Goal: Information Seeking & Learning: Learn about a topic

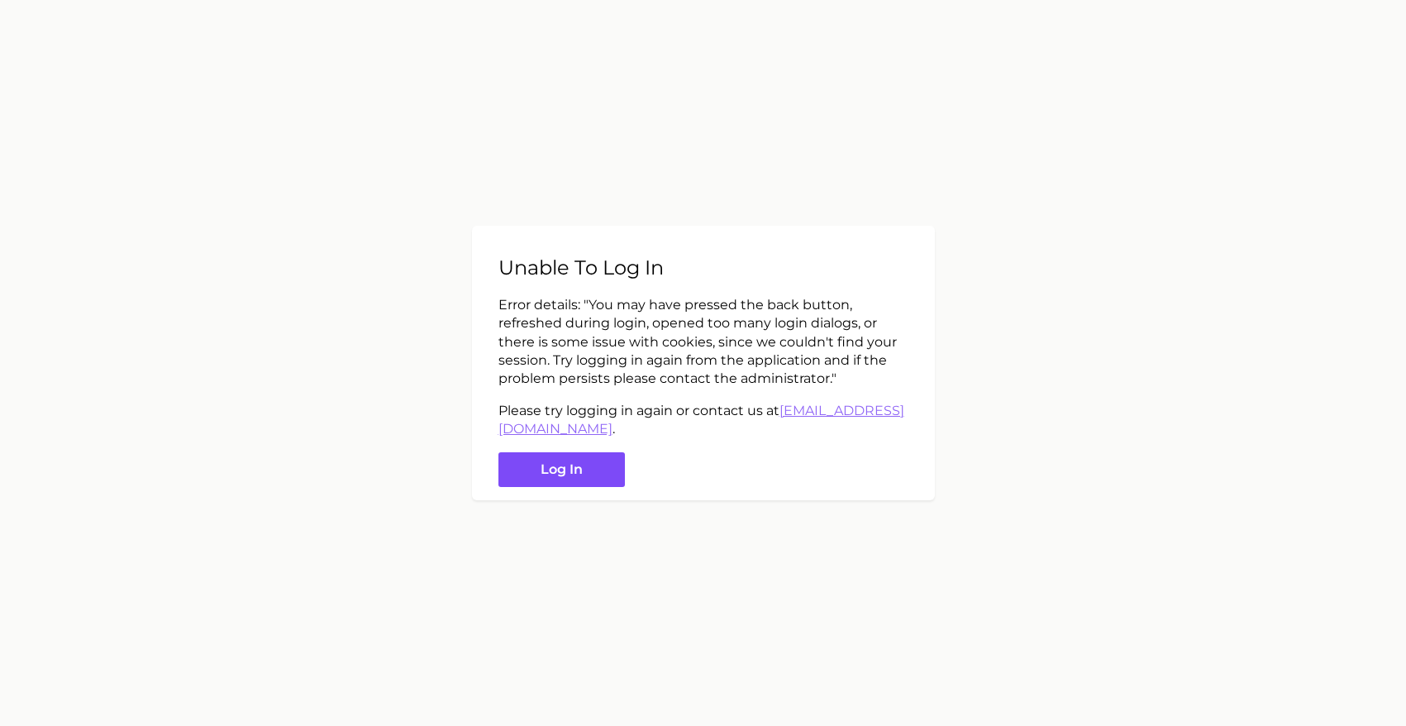
click at [556, 455] on button "Log in" at bounding box center [561, 470] width 126 height 36
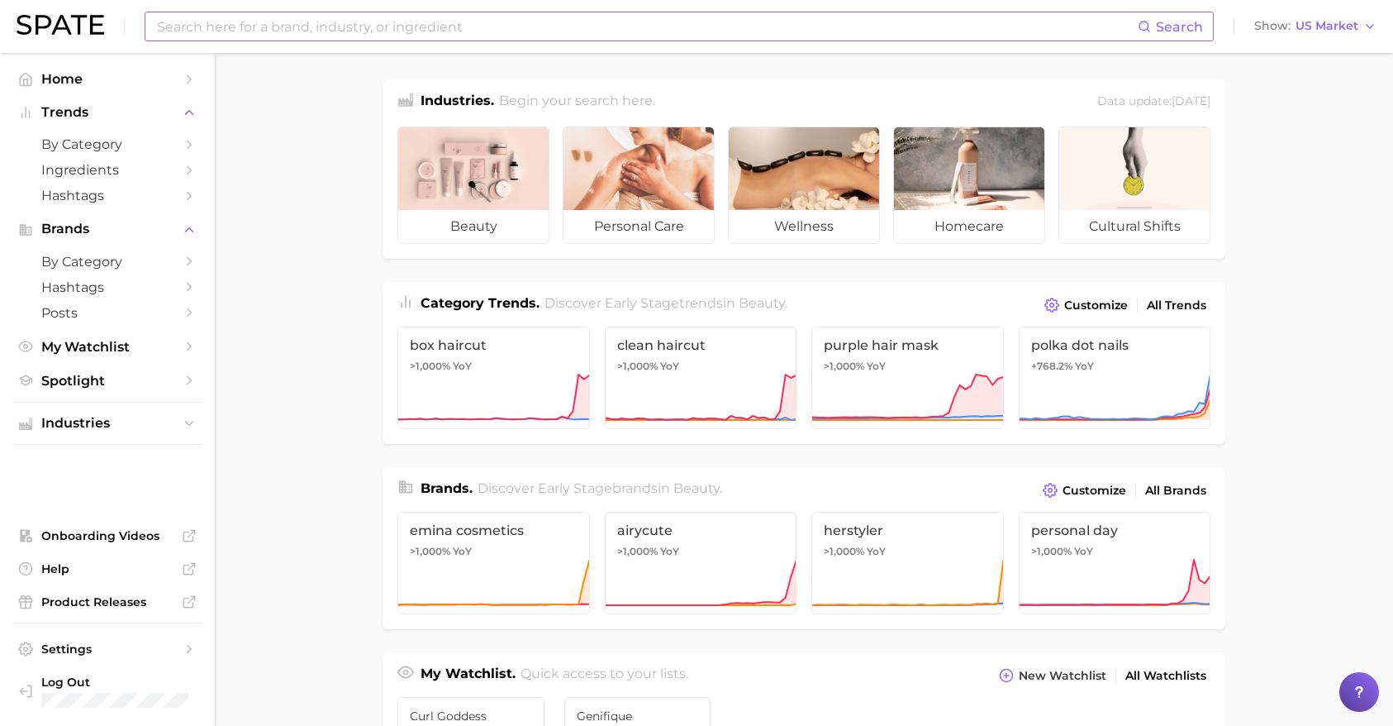
click at [203, 25] on input at bounding box center [646, 26] width 983 height 28
click at [313, 135] on main "Industries. Begin your search here. Data update: [DATE] beauty personal care we…" at bounding box center [804, 698] width 1178 height 1290
click at [311, 30] on input "curly hair theory" at bounding box center [646, 26] width 983 height 28
click at [150, 25] on div "curly hair theory Search No results for " curly hair theory " Suggest" at bounding box center [679, 27] width 1069 height 30
click at [160, 24] on input "curly hair theory" at bounding box center [646, 26] width 983 height 28
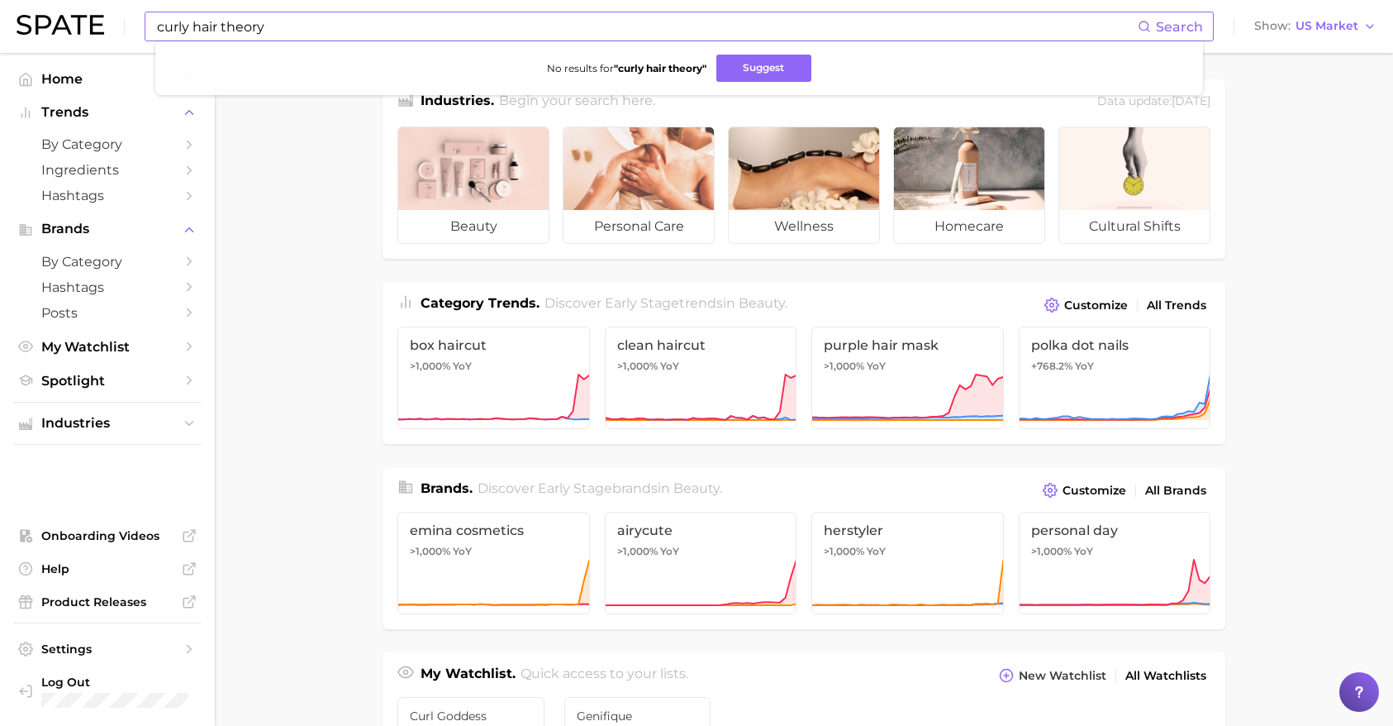
click at [160, 25] on input "curly hair theory" at bounding box center [646, 26] width 983 height 28
type input "hair theory"
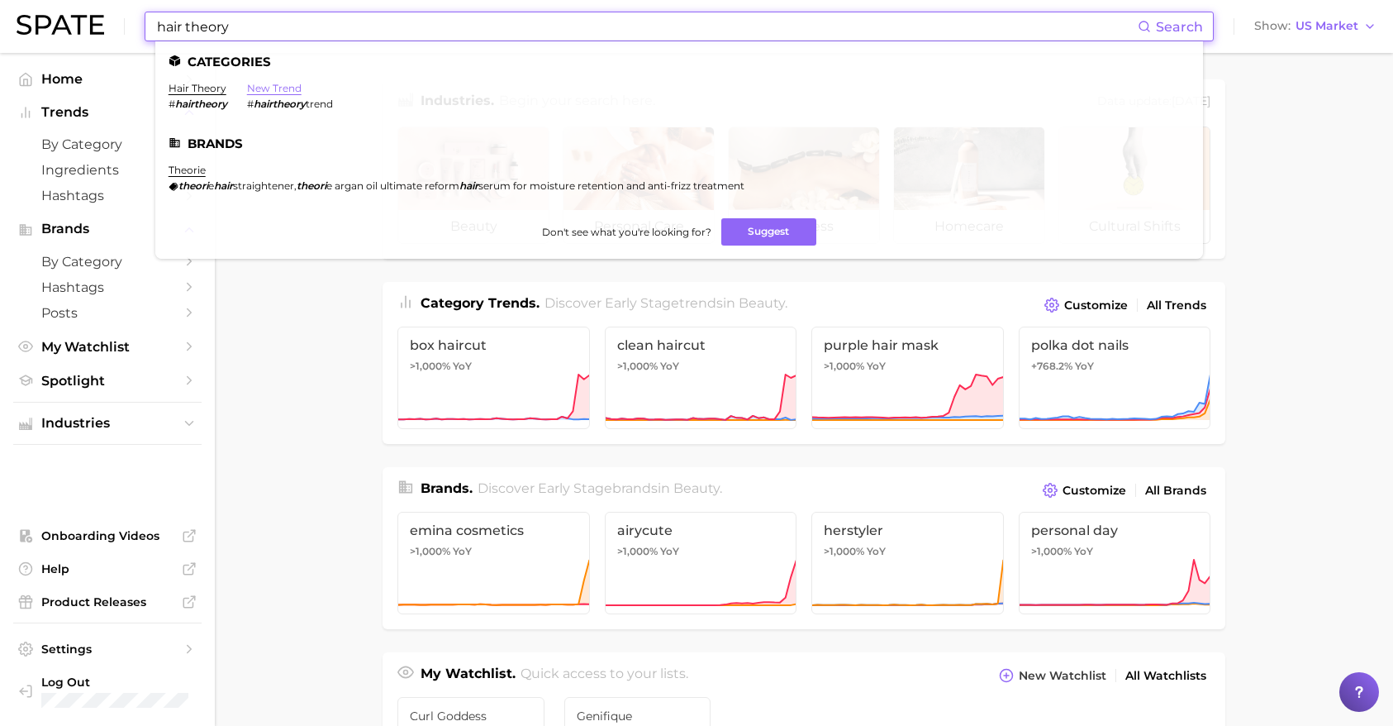
click at [270, 91] on link "new trend" at bounding box center [274, 88] width 55 height 12
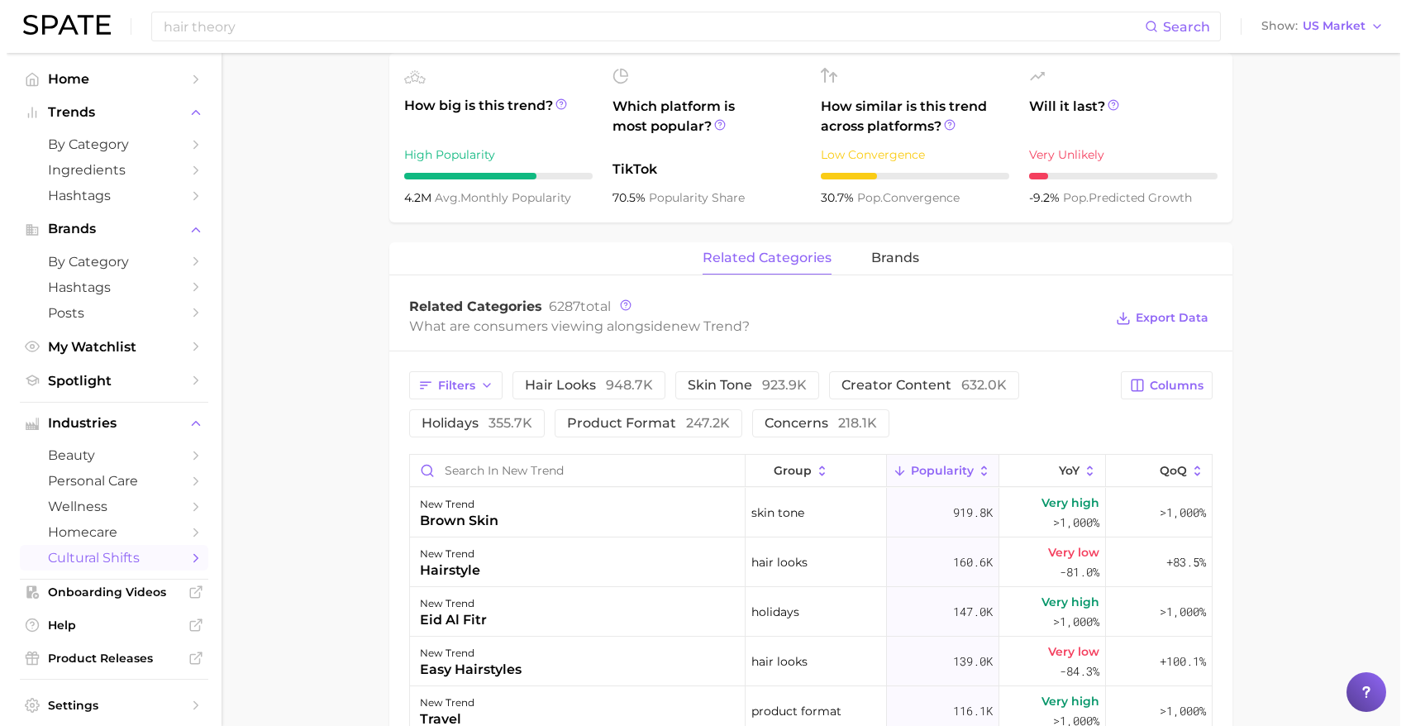
scroll to position [661, 0]
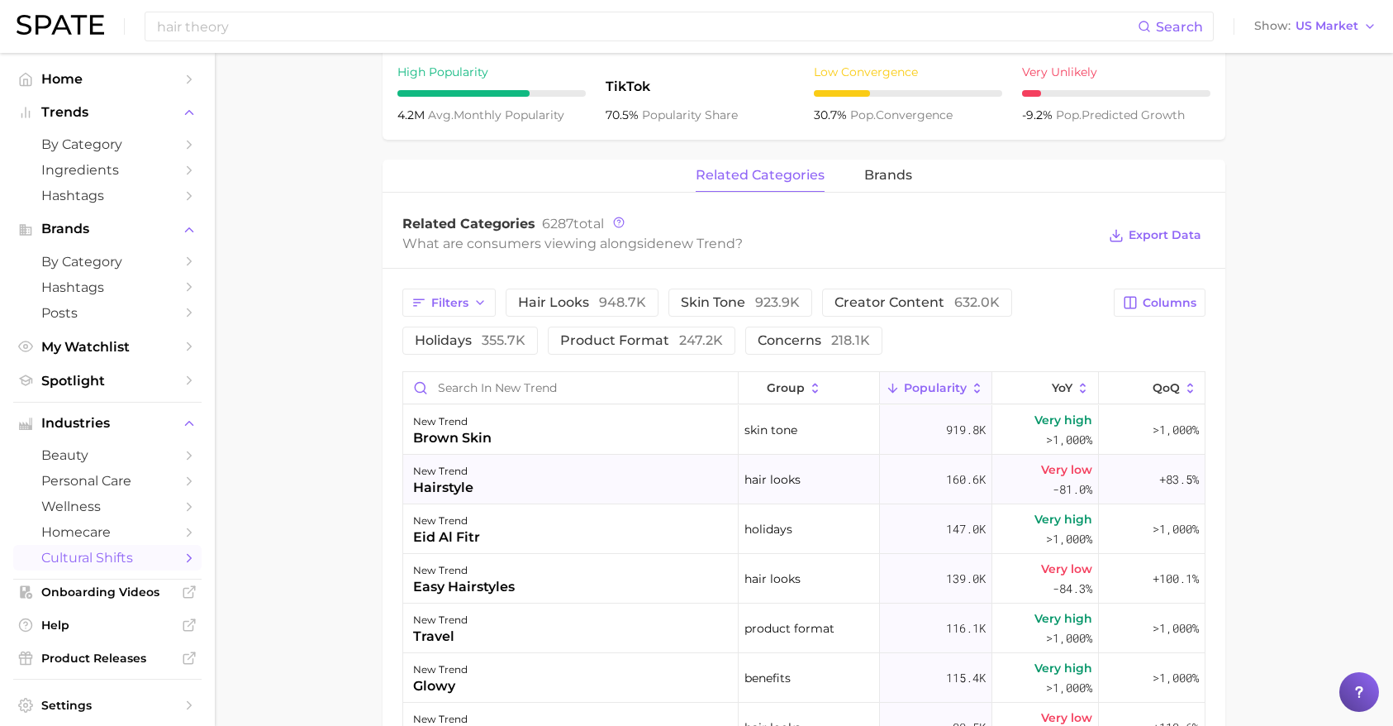
click at [449, 483] on div "hairstyle" at bounding box center [443, 488] width 60 height 20
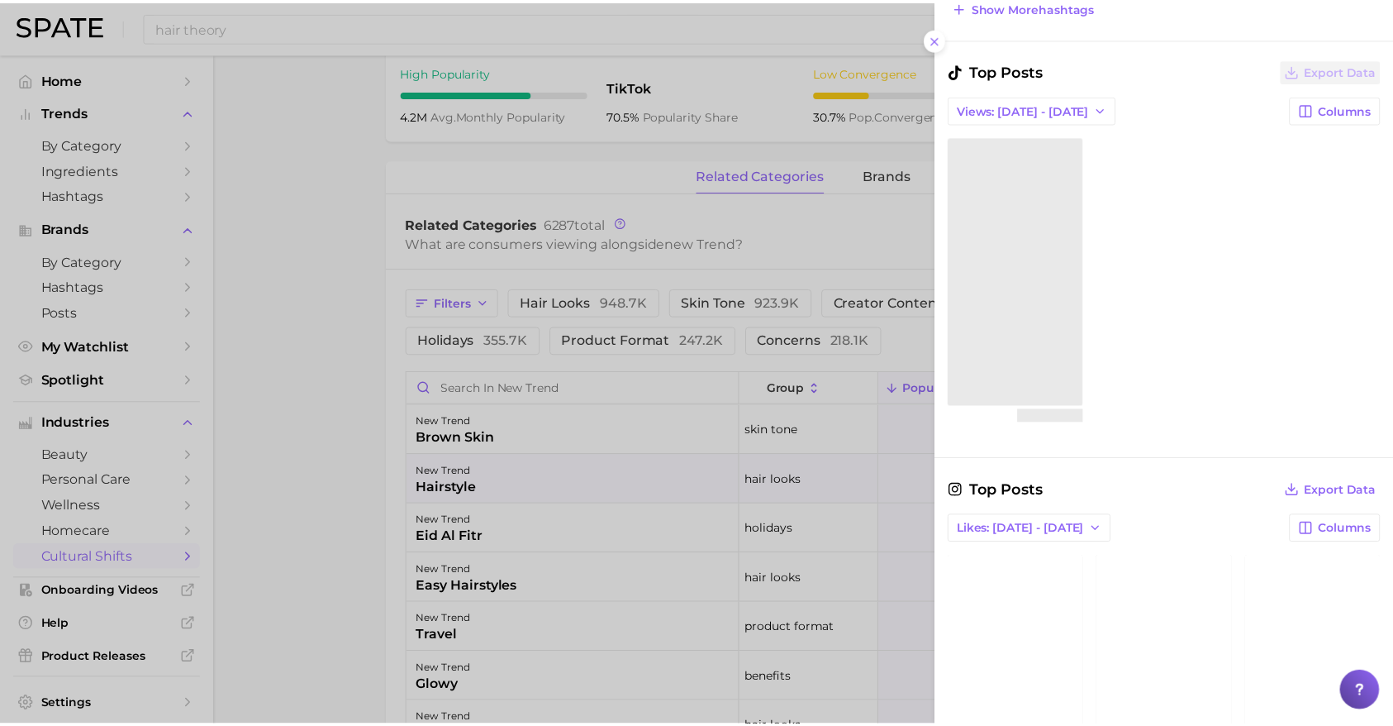
scroll to position [832, 0]
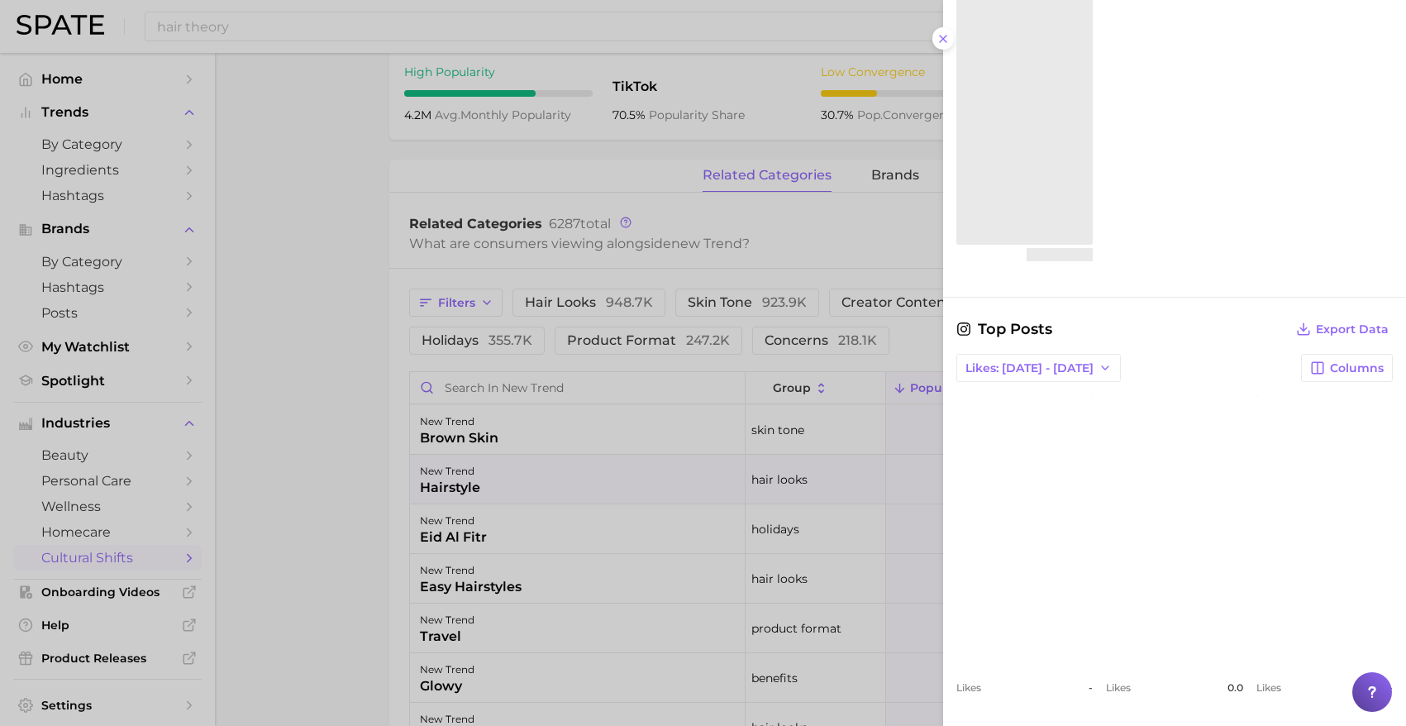
click at [242, 450] on div at bounding box center [703, 363] width 1406 height 726
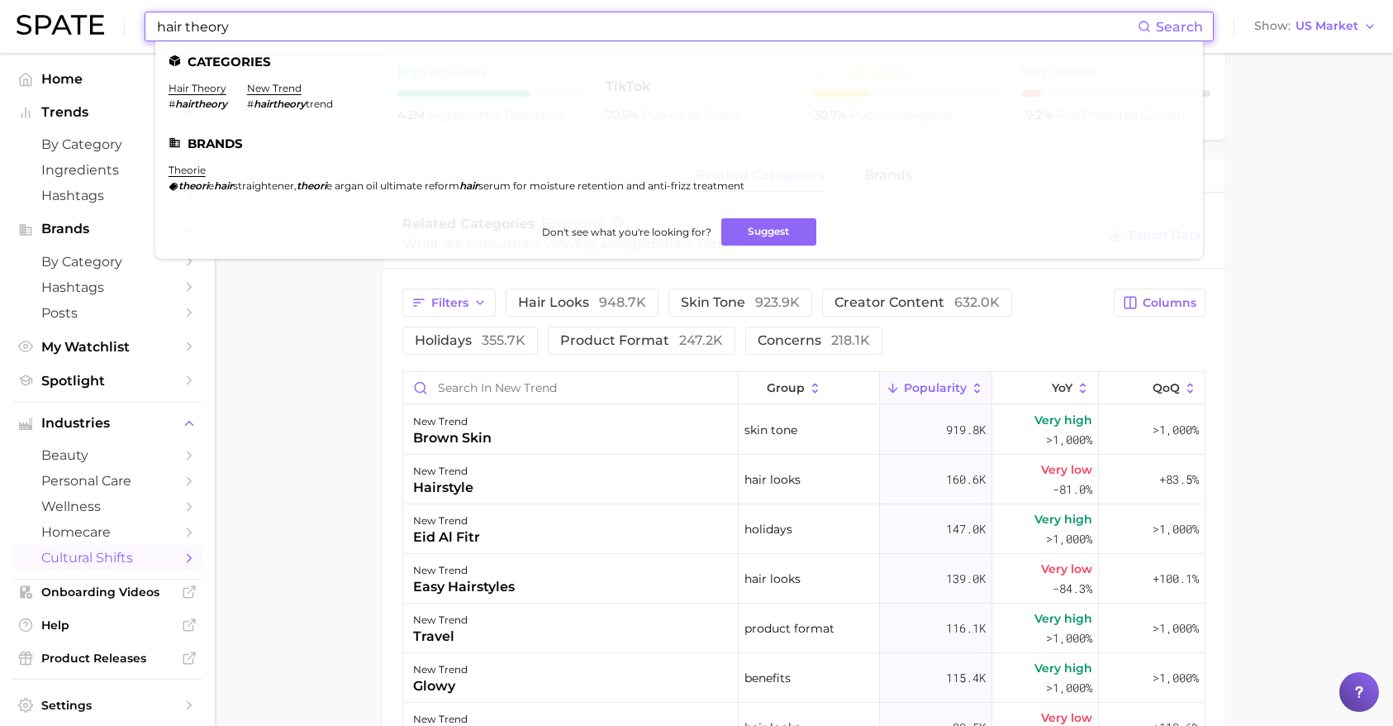
click at [210, 29] on input "hair theory" at bounding box center [646, 26] width 983 height 28
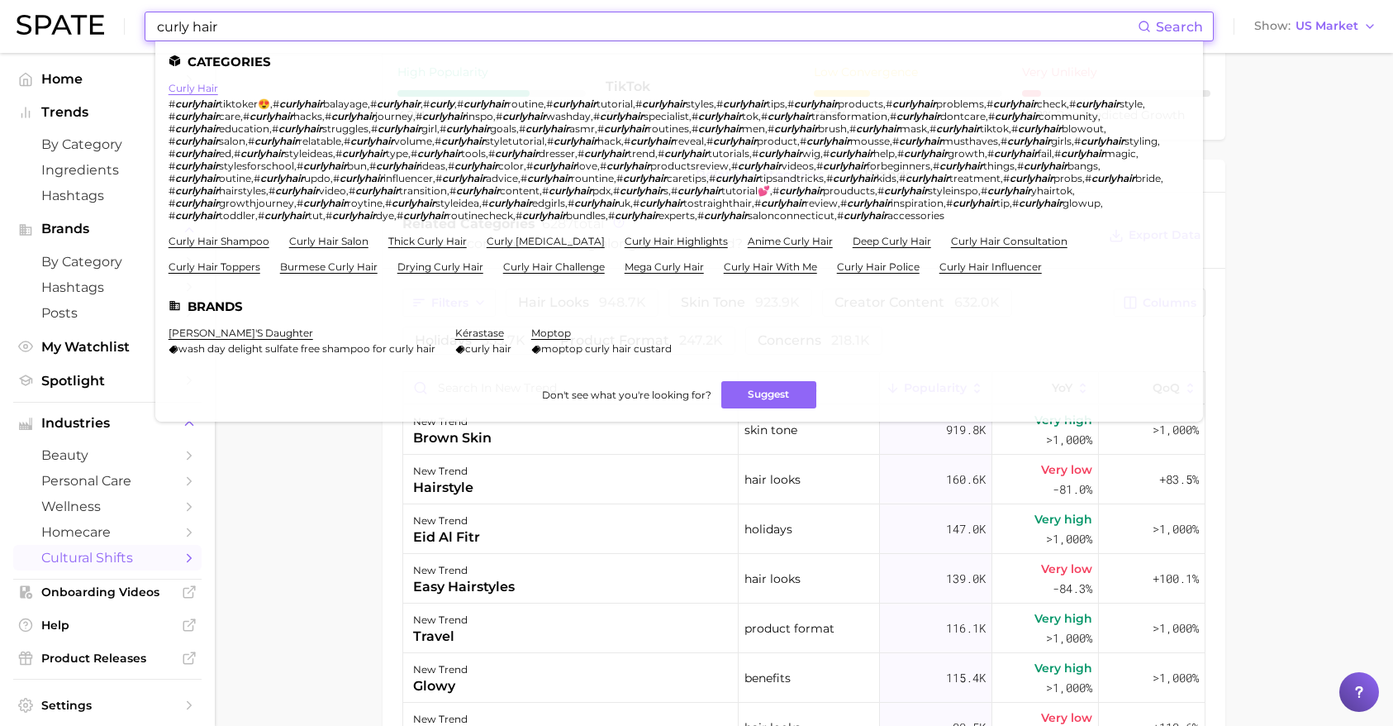
type input "curly hair"
click at [207, 86] on link "curly hair" at bounding box center [194, 88] width 50 height 12
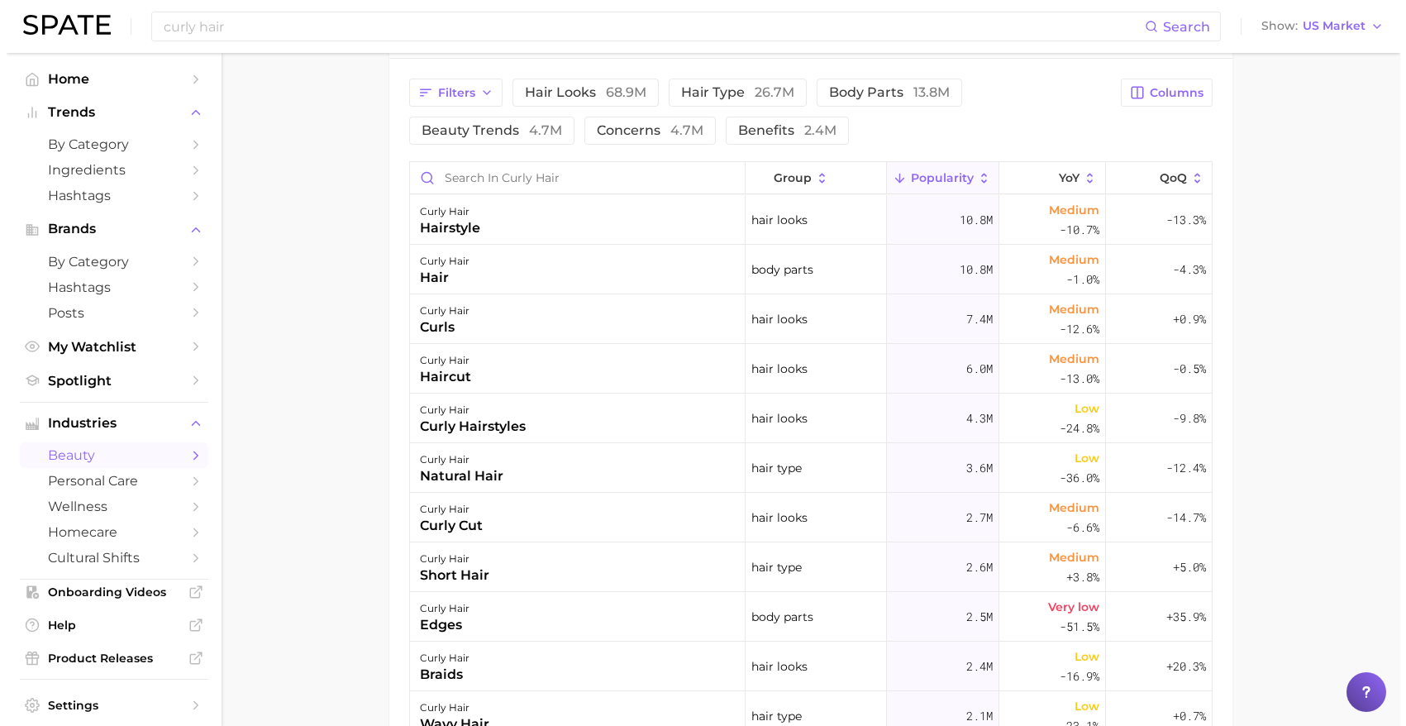
scroll to position [909, 0]
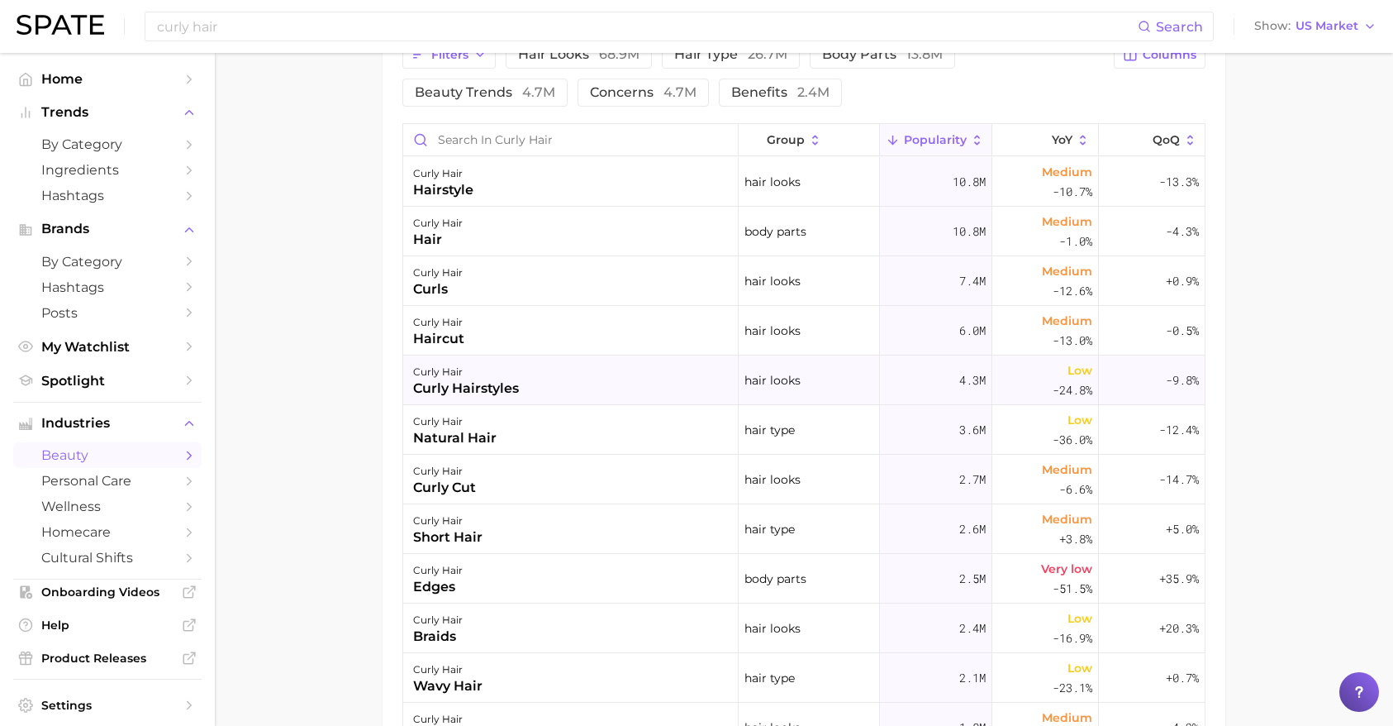
click at [480, 396] on div "curly hairstyles" at bounding box center [466, 388] width 106 height 20
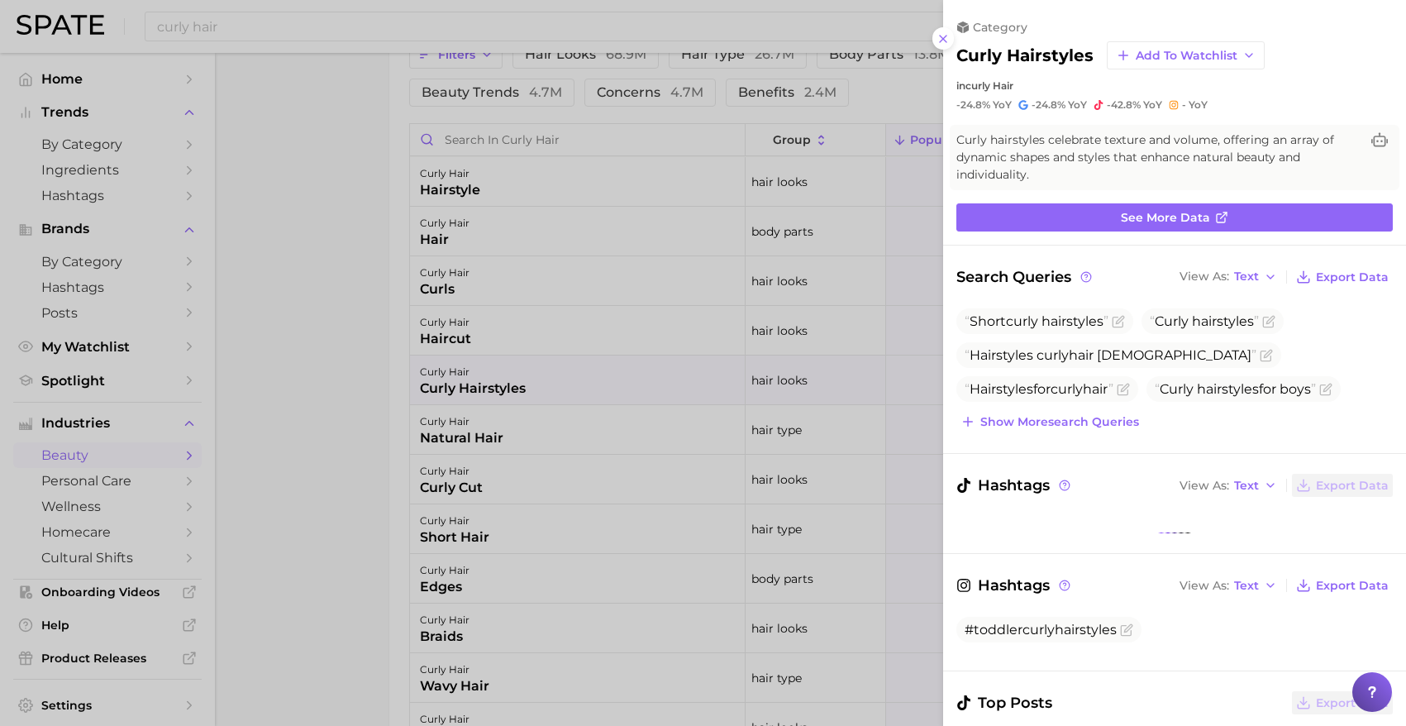
click at [514, 456] on div at bounding box center [703, 363] width 1406 height 726
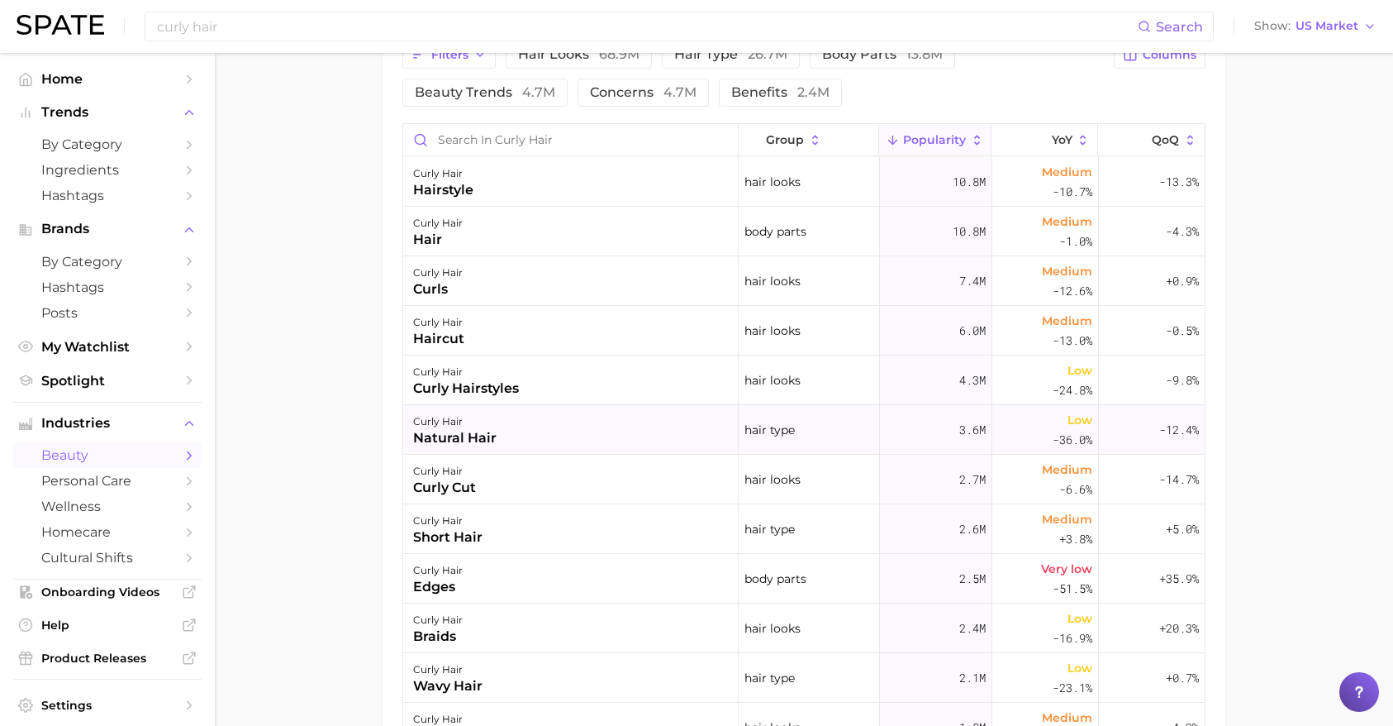
click at [476, 440] on div "natural hair" at bounding box center [454, 438] width 83 height 20
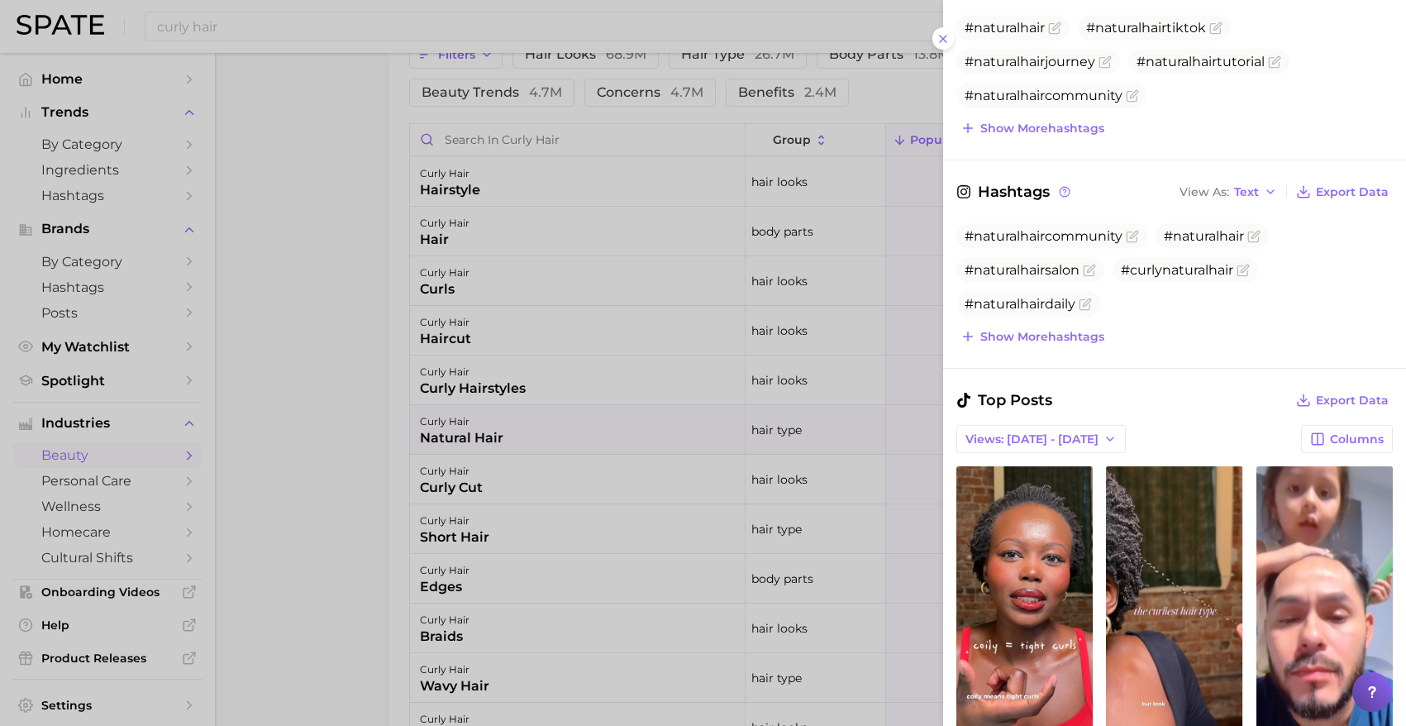
scroll to position [479, 0]
